Goal: Task Accomplishment & Management: Manage account settings

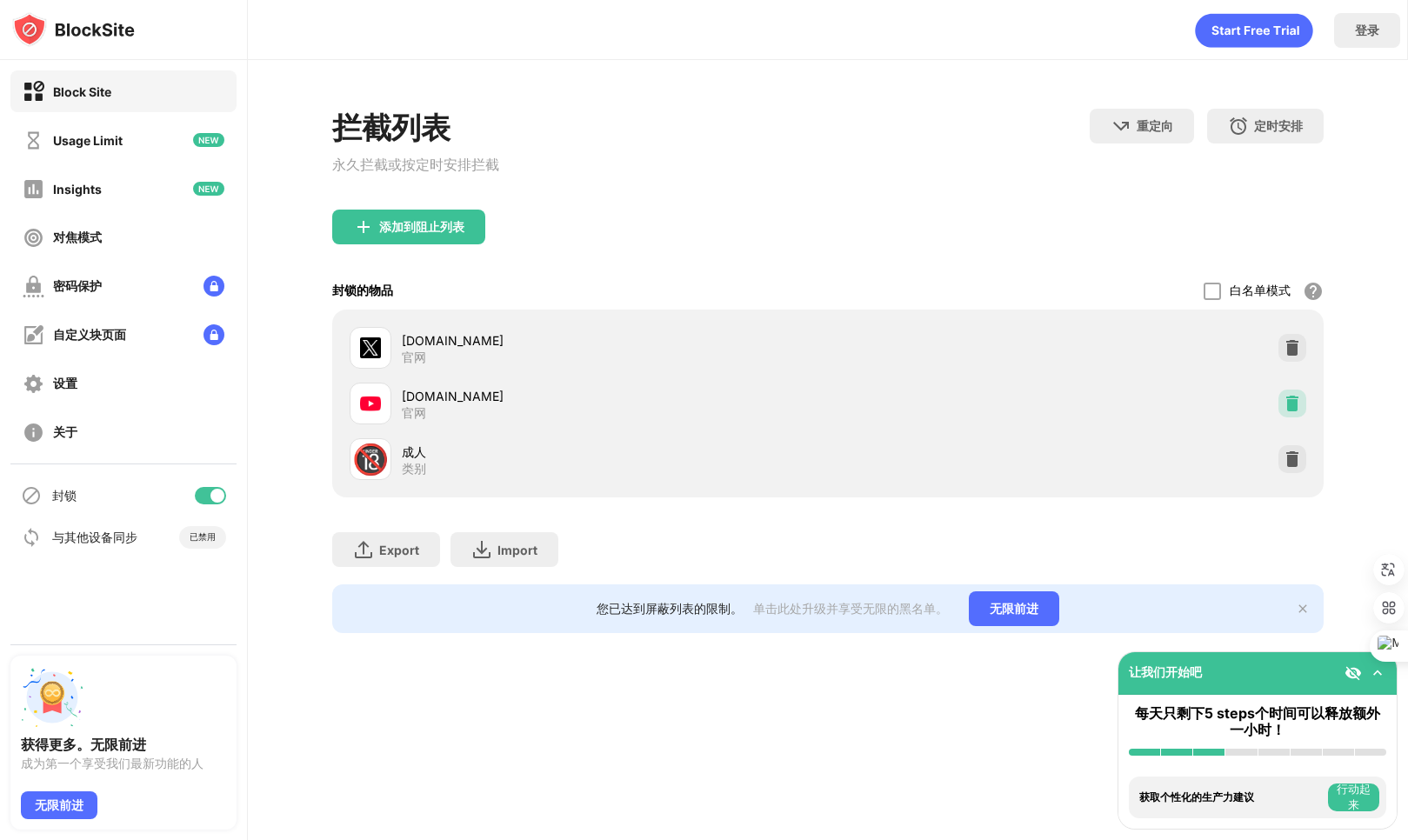
click at [1297, 404] on img at bounding box center [1292, 404] width 18 height 18
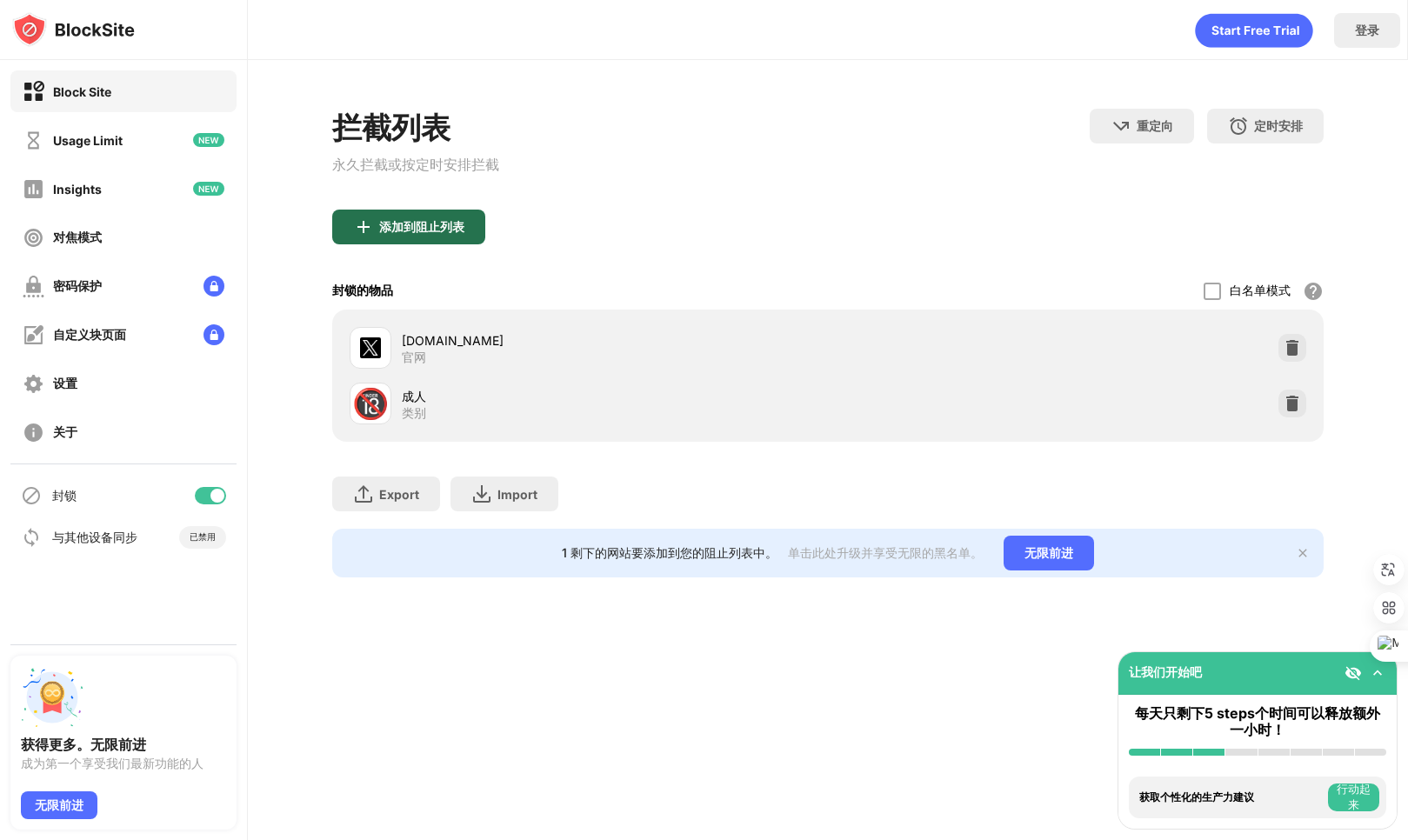
click at [402, 240] on div "添加到阻止列表" at bounding box center [408, 226] width 153 height 35
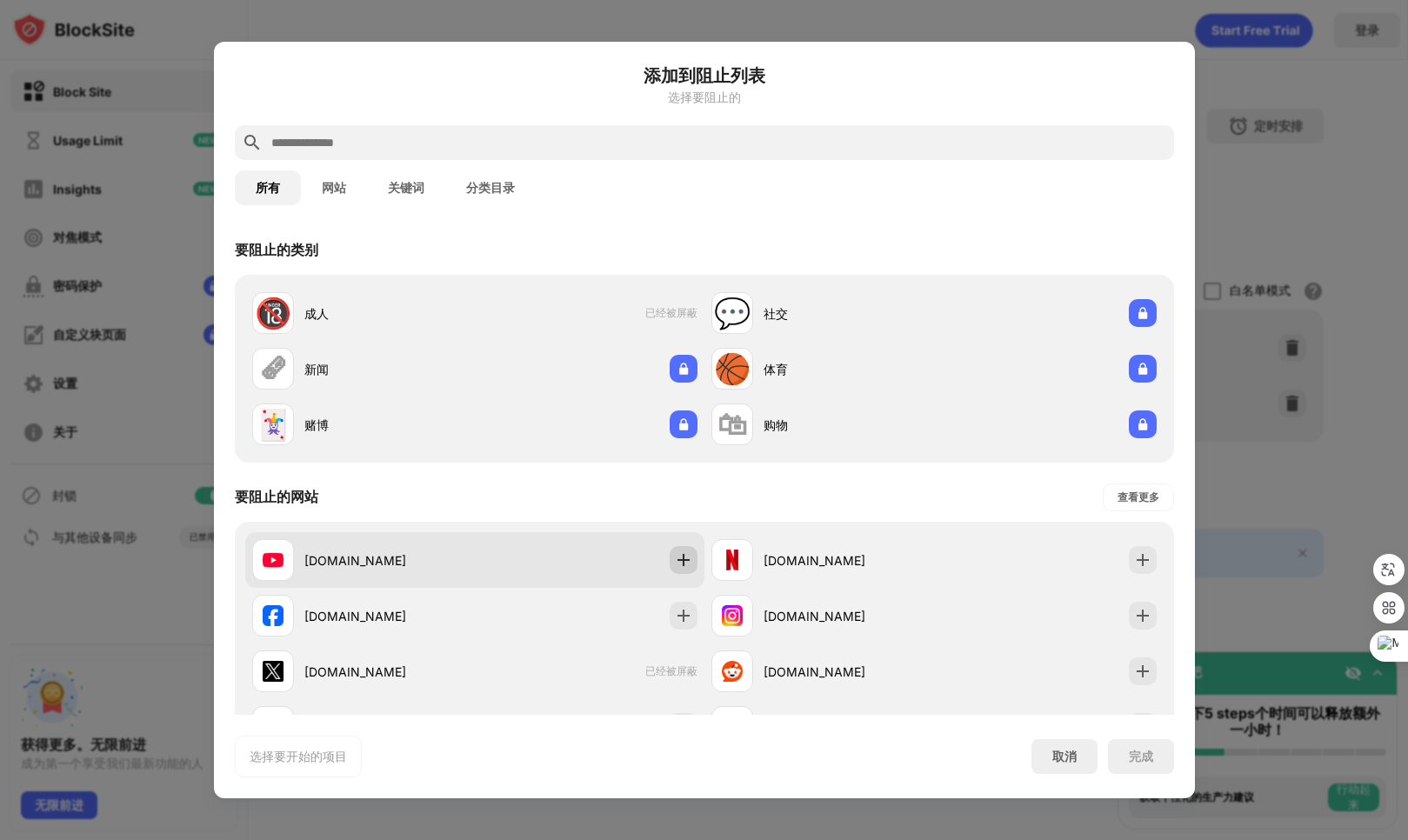
click at [675, 561] on img at bounding box center [684, 560] width 18 height 18
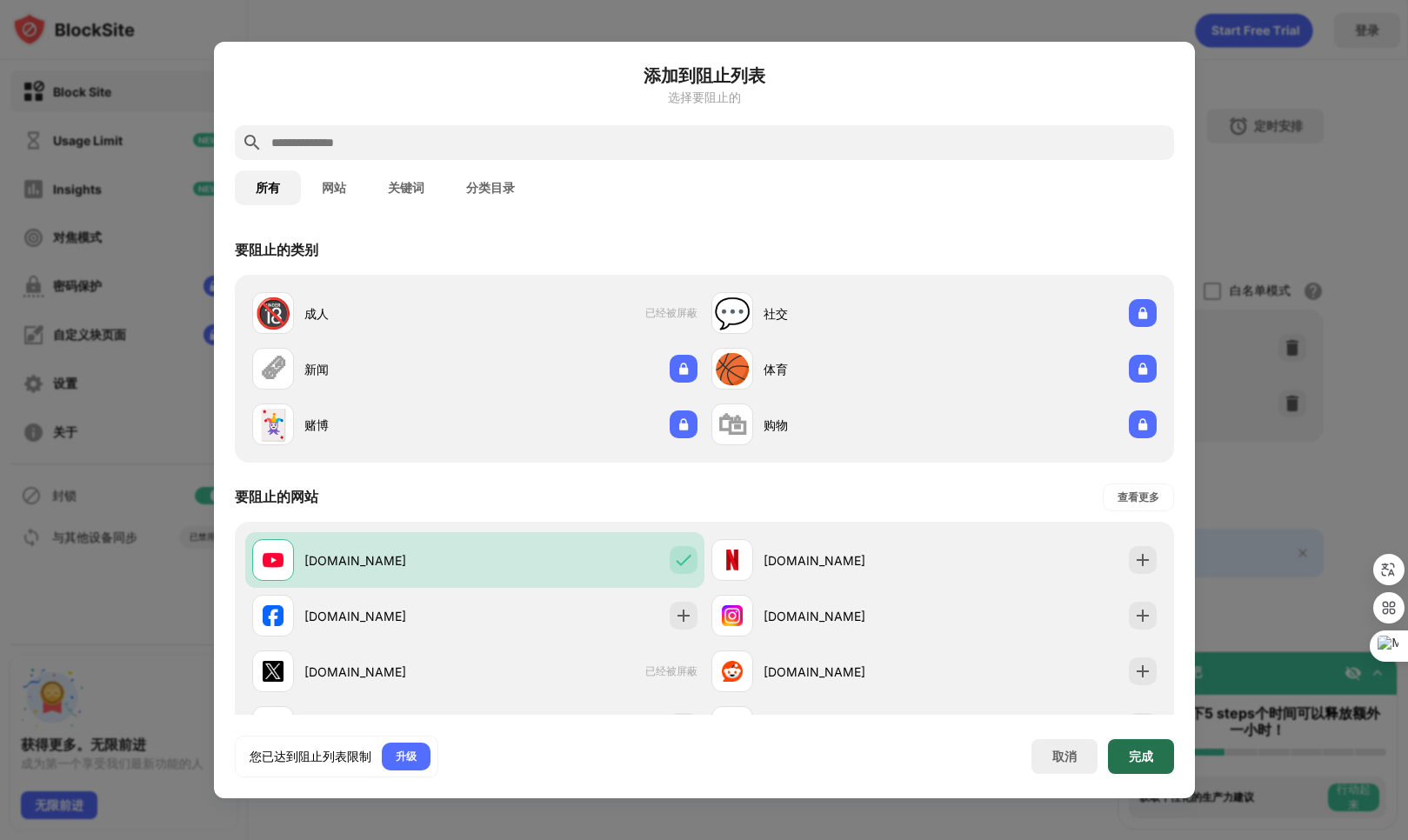
click at [1157, 746] on div "完成" at bounding box center [1141, 756] width 67 height 35
